Goal: Task Accomplishment & Management: Manage account settings

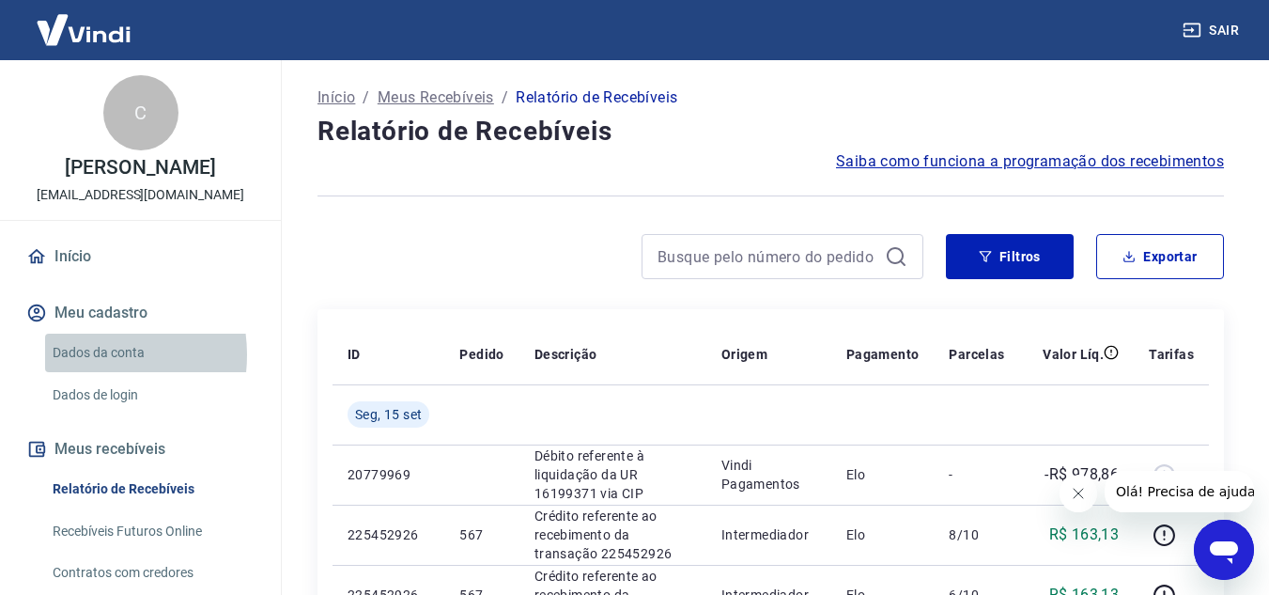
click at [80, 353] on link "Dados da conta" at bounding box center [151, 352] width 213 height 39
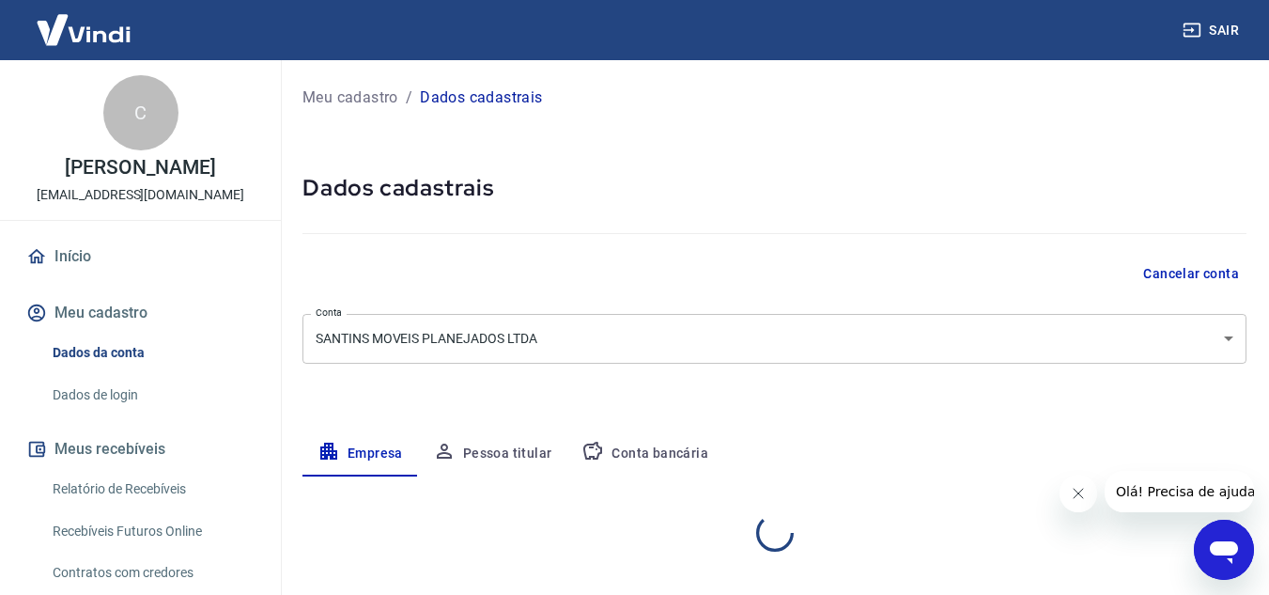
select select "SP"
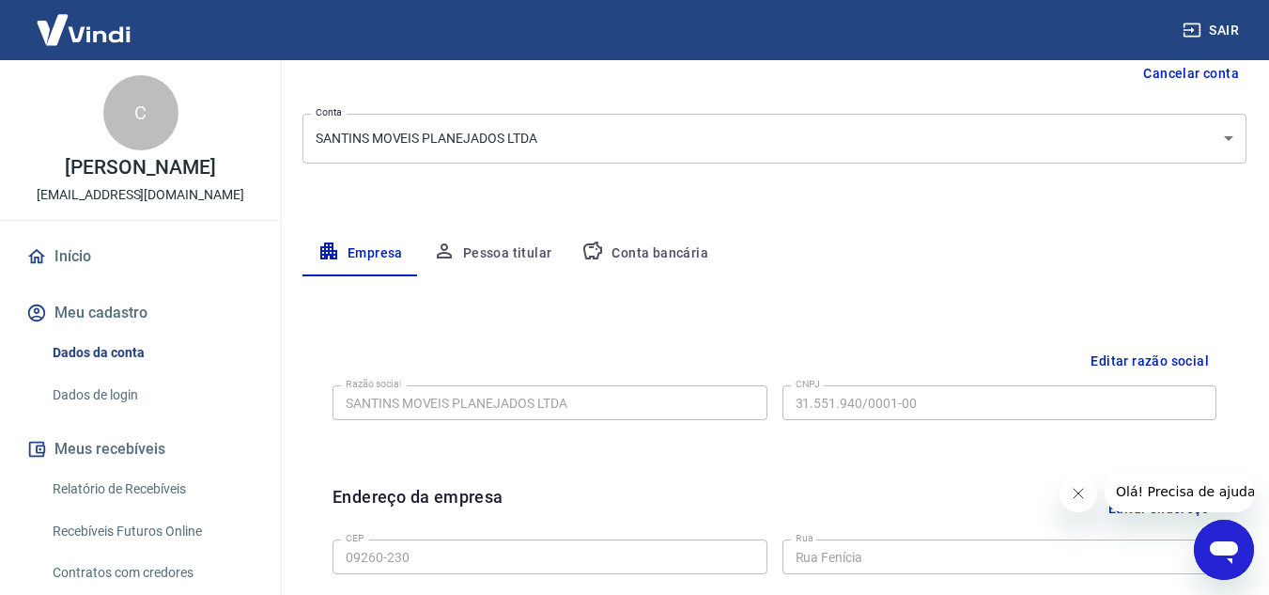
scroll to position [196, 0]
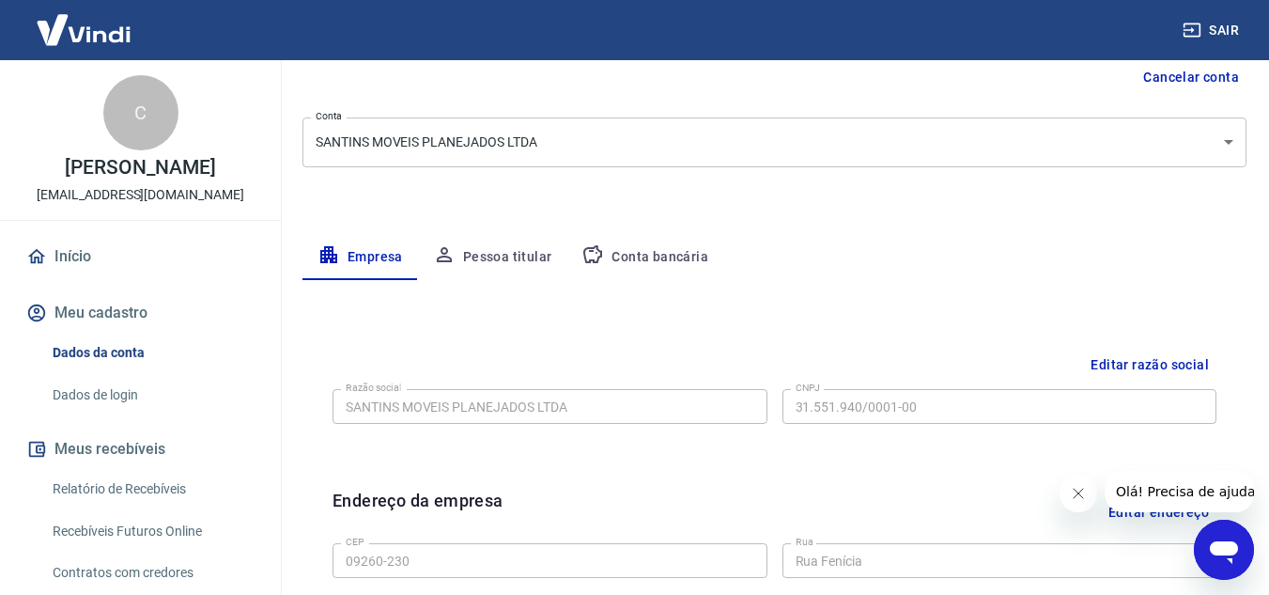
click at [649, 262] on button "Conta bancária" at bounding box center [644, 257] width 157 height 45
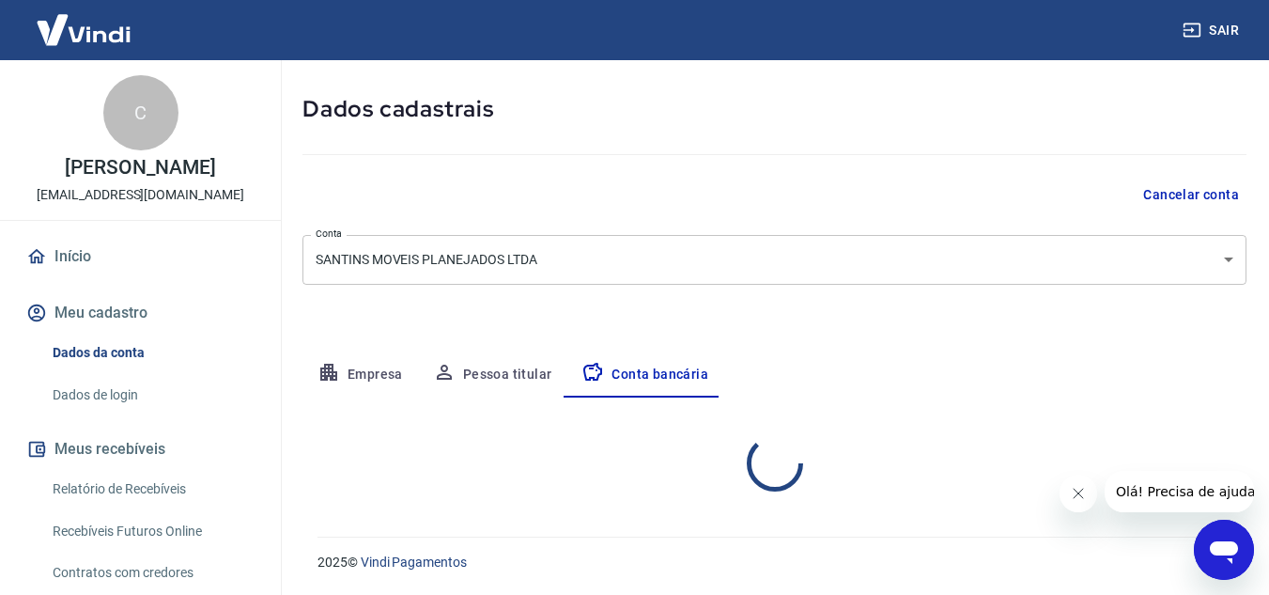
select select "1"
